Goal: Book appointment/travel/reservation

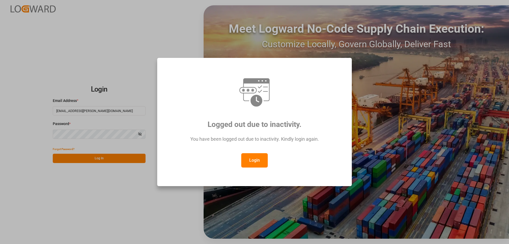
click at [252, 159] on button "Login" at bounding box center [254, 160] width 27 height 14
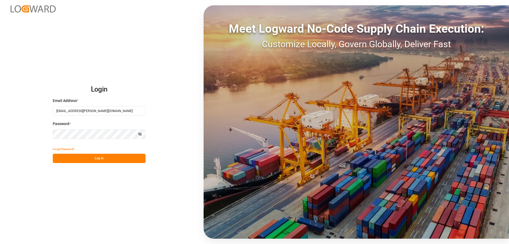
click at [124, 162] on button "Log In" at bounding box center [99, 158] width 93 height 9
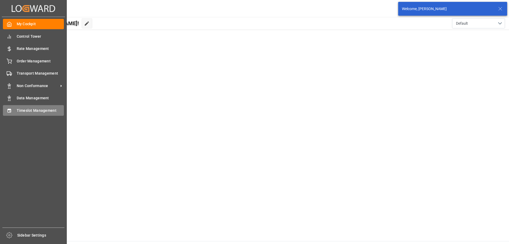
click at [30, 108] on span "Timeslot Management" at bounding box center [40, 111] width 47 height 6
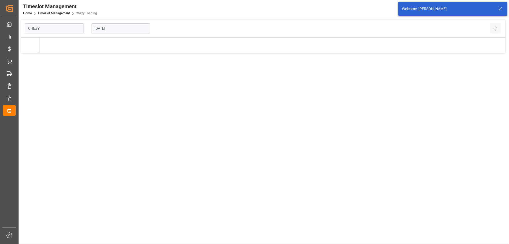
type input "Chezy Loading"
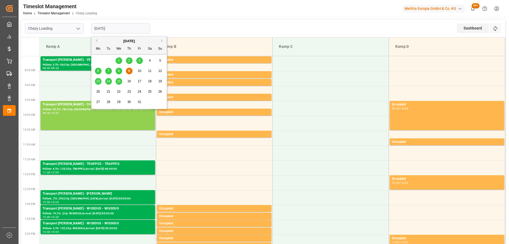
click at [130, 26] on input "[DATE]" at bounding box center [120, 28] width 59 height 10
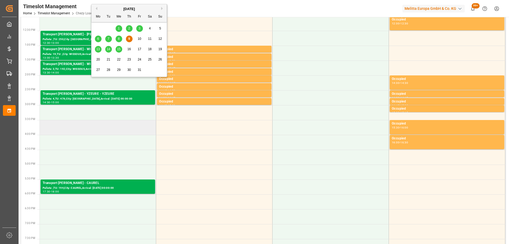
scroll to position [212, 0]
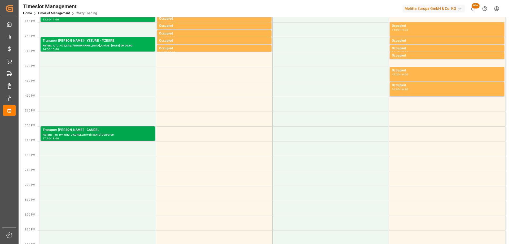
click at [96, 131] on div "Transport [PERSON_NAME] - CAUREL" at bounding box center [98, 129] width 110 height 5
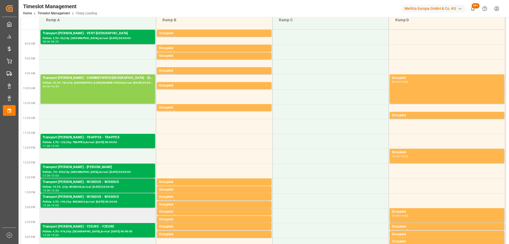
scroll to position [0, 0]
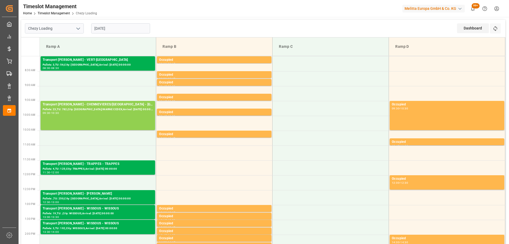
click at [126, 30] on input "[DATE]" at bounding box center [120, 28] width 59 height 10
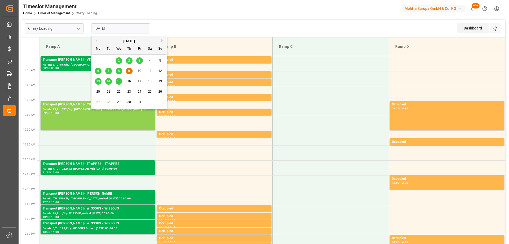
click at [119, 82] on span "15" at bounding box center [118, 81] width 3 height 4
type input "[DATE]"
